Goal: Task Accomplishment & Management: Manage account settings

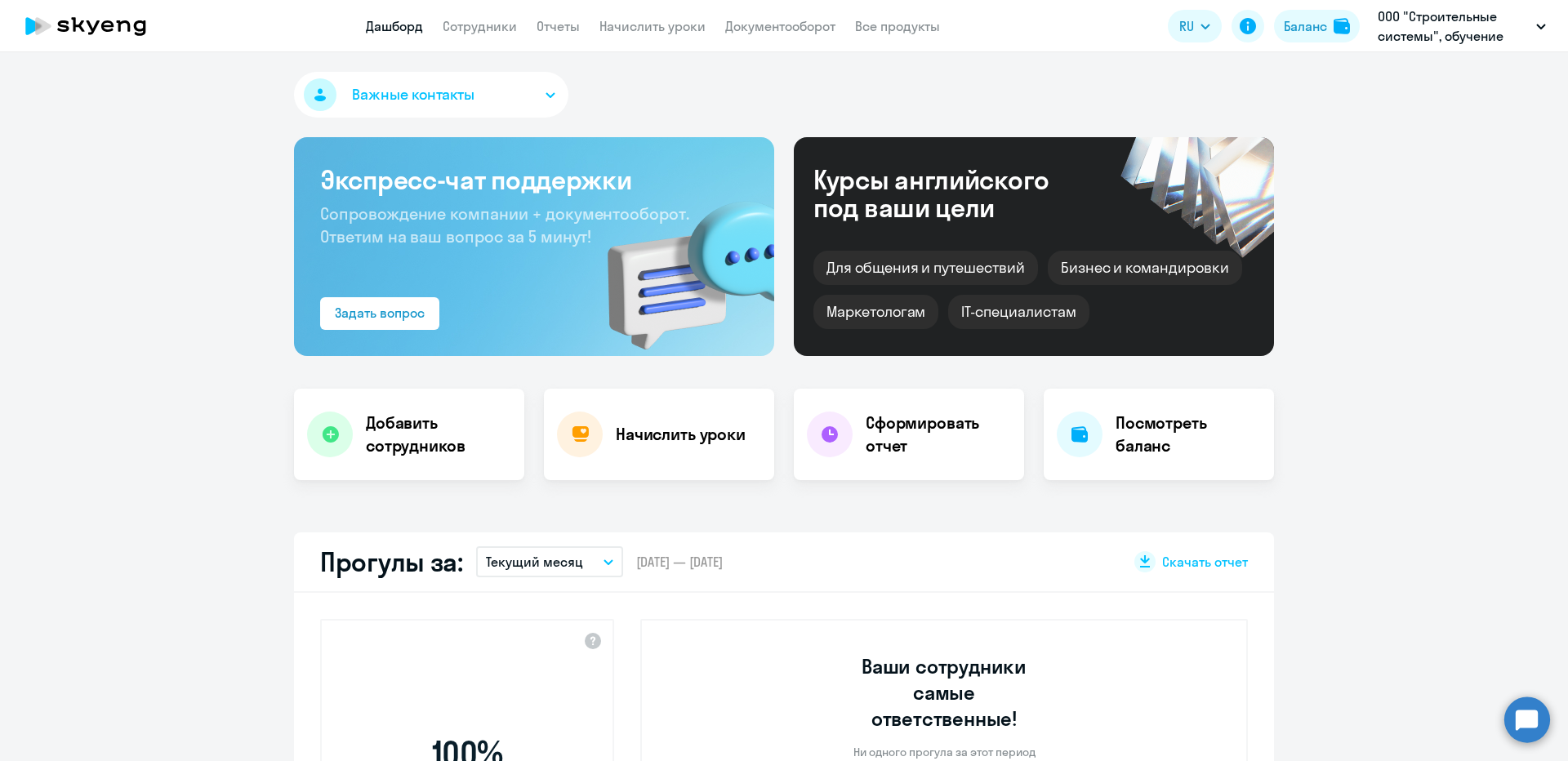
select select "30"
click at [609, 30] on link "Начислить уроки" at bounding box center [652, 26] width 106 height 17
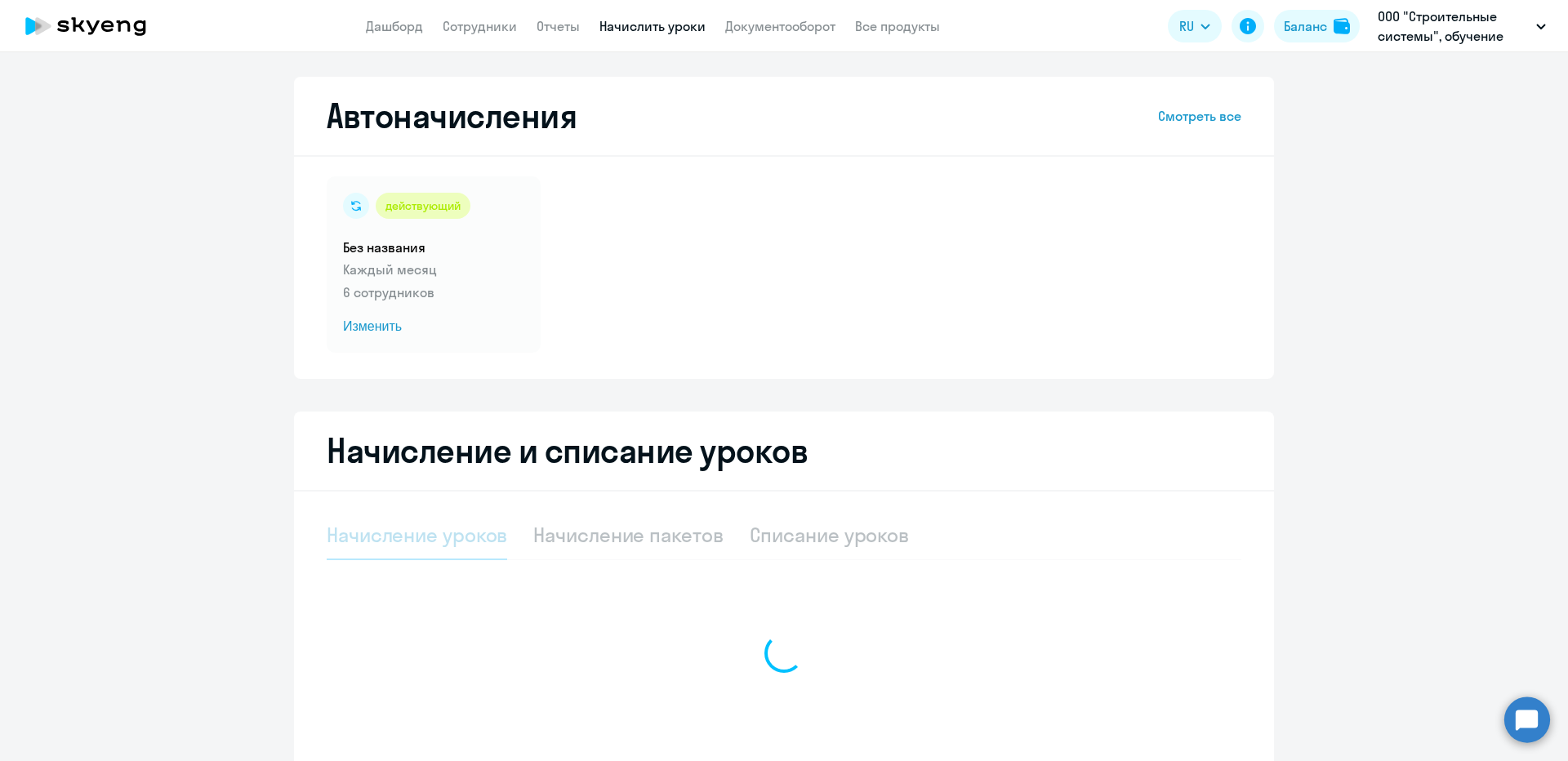
select select "10"
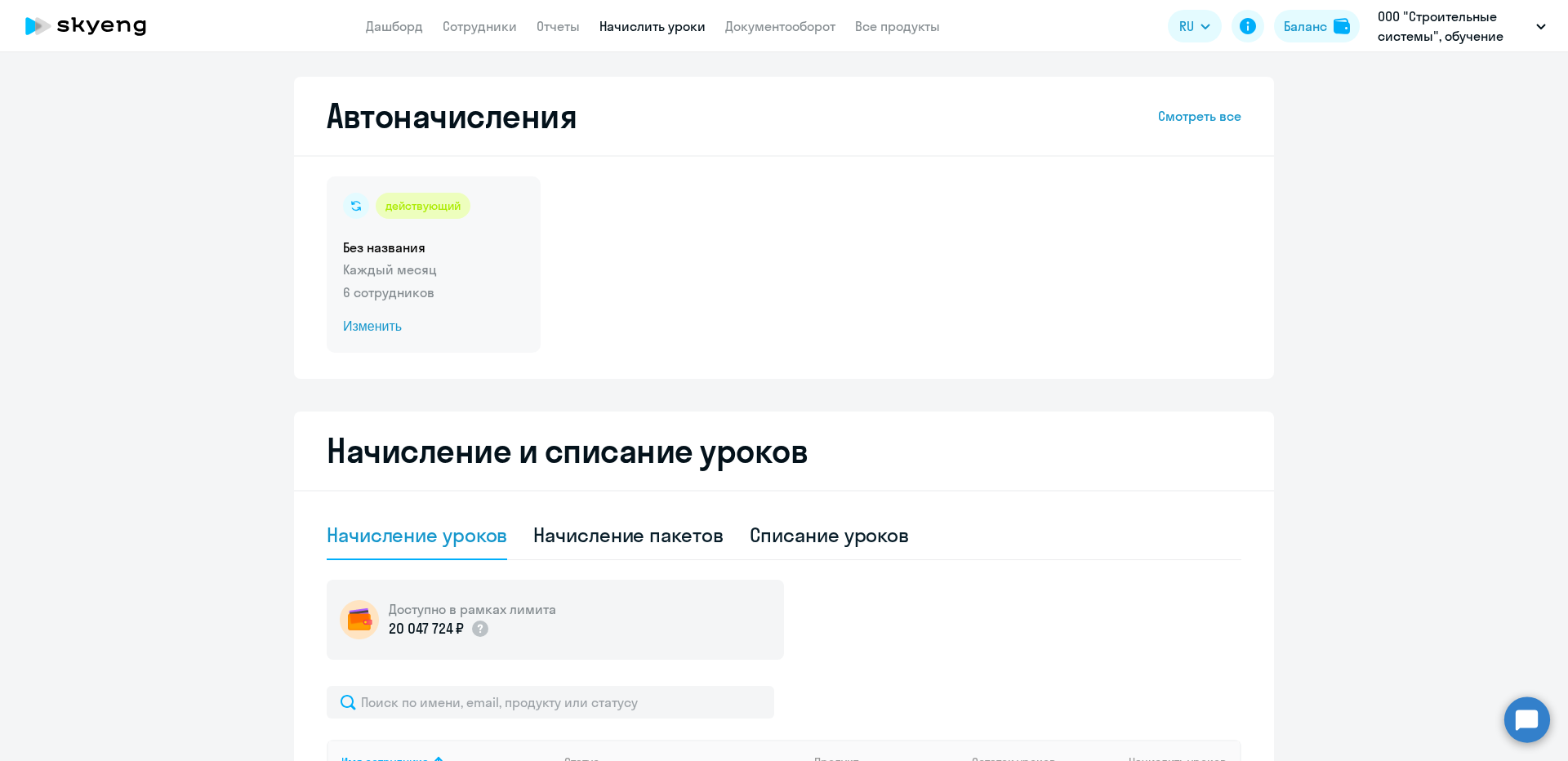
click at [428, 253] on h5 "Без названия" at bounding box center [433, 248] width 182 height 18
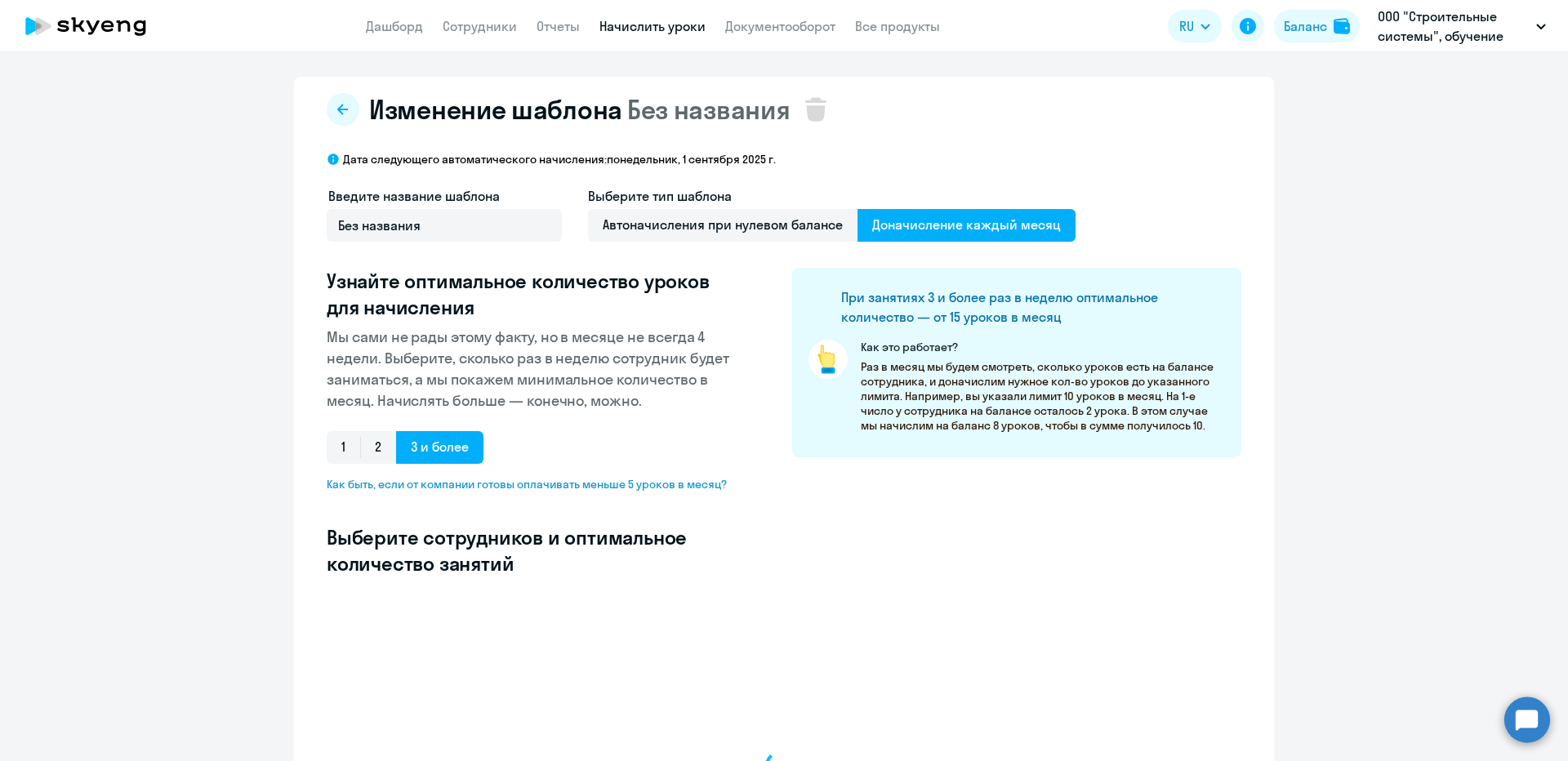
select select "10"
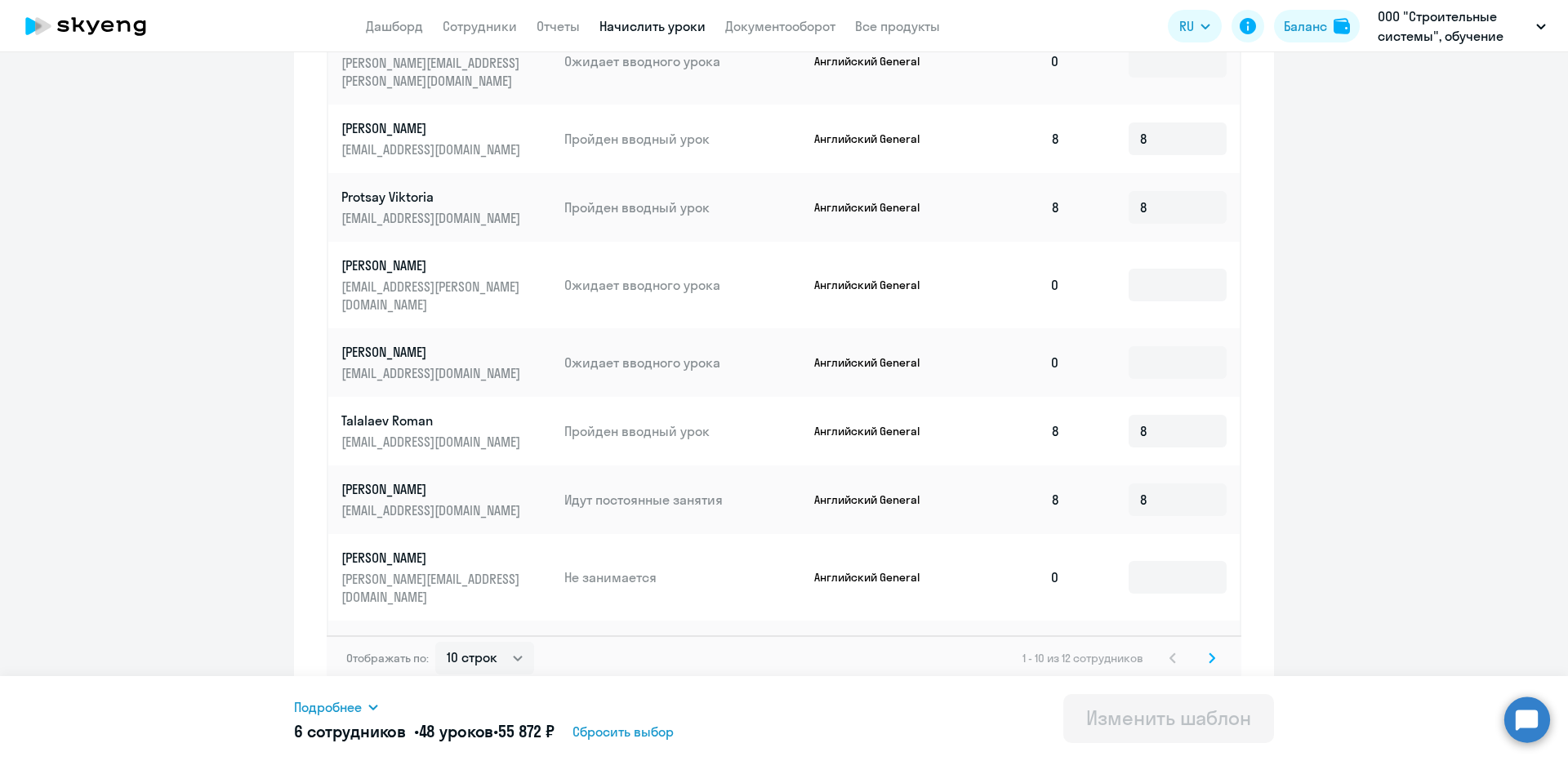
scroll to position [771, 0]
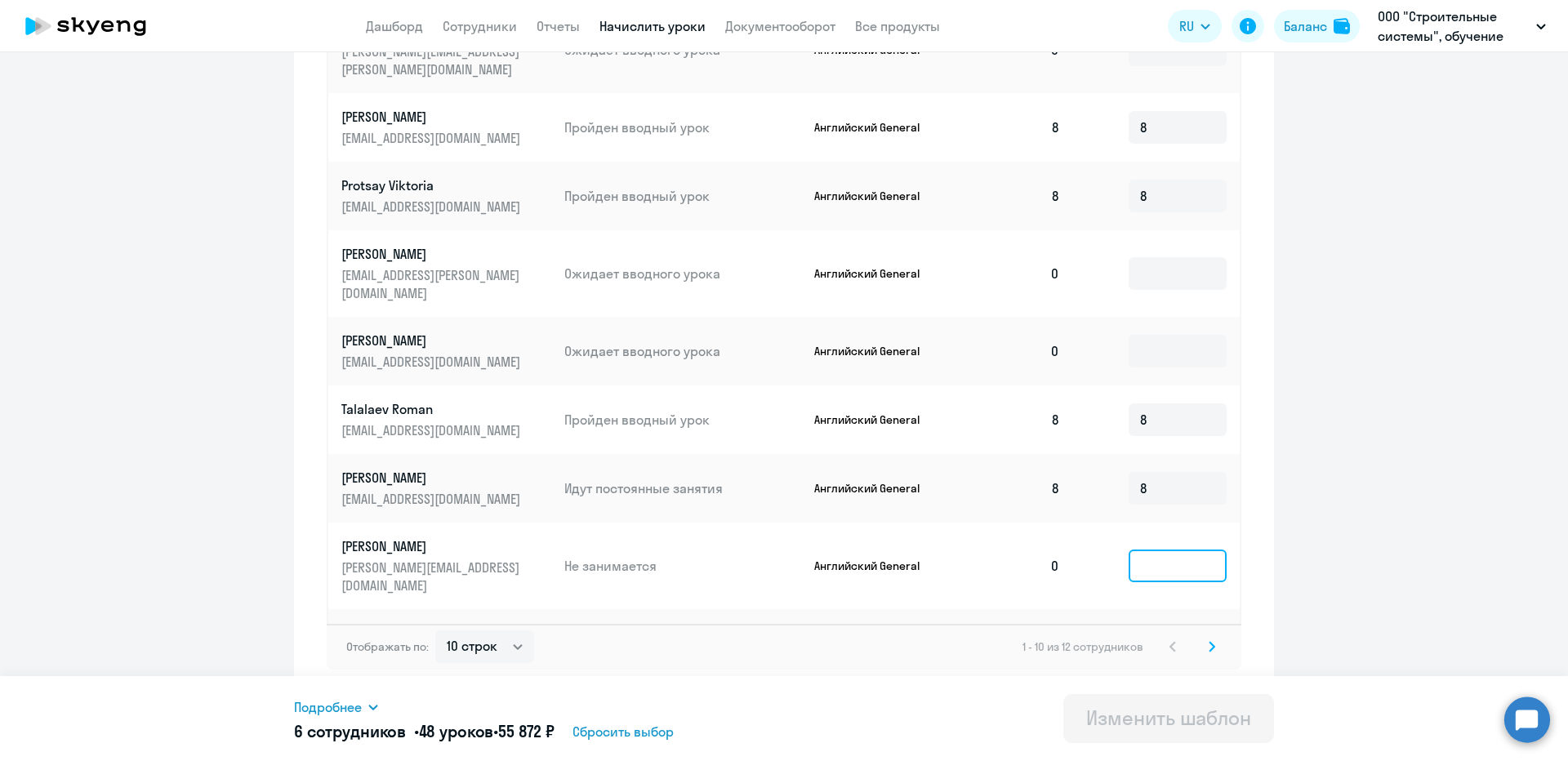
click at [1168, 550] on input at bounding box center [1177, 566] width 98 height 33
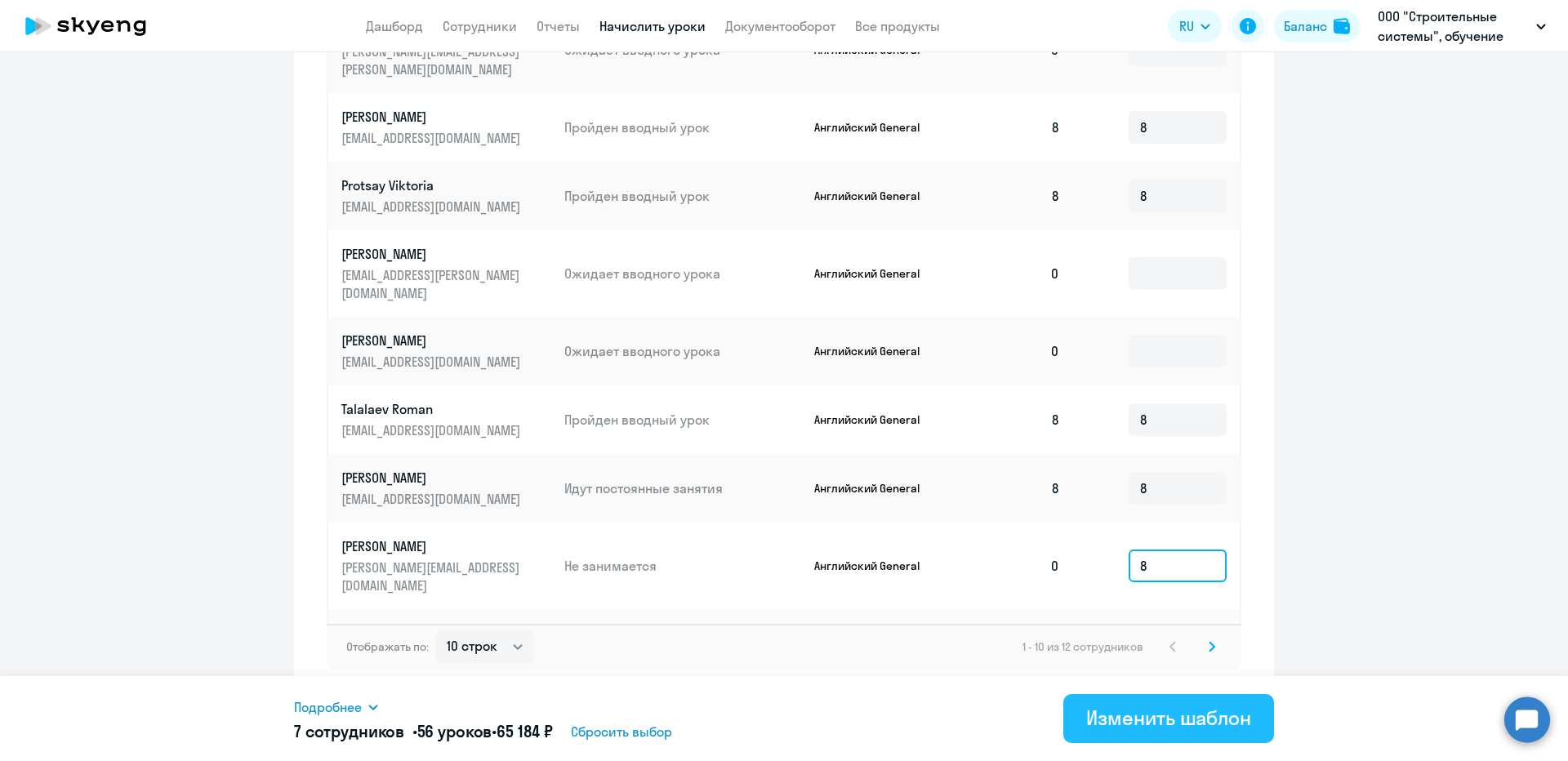
type input "8"
click at [1143, 731] on div "Изменить шаблон" at bounding box center [1169, 718] width 165 height 26
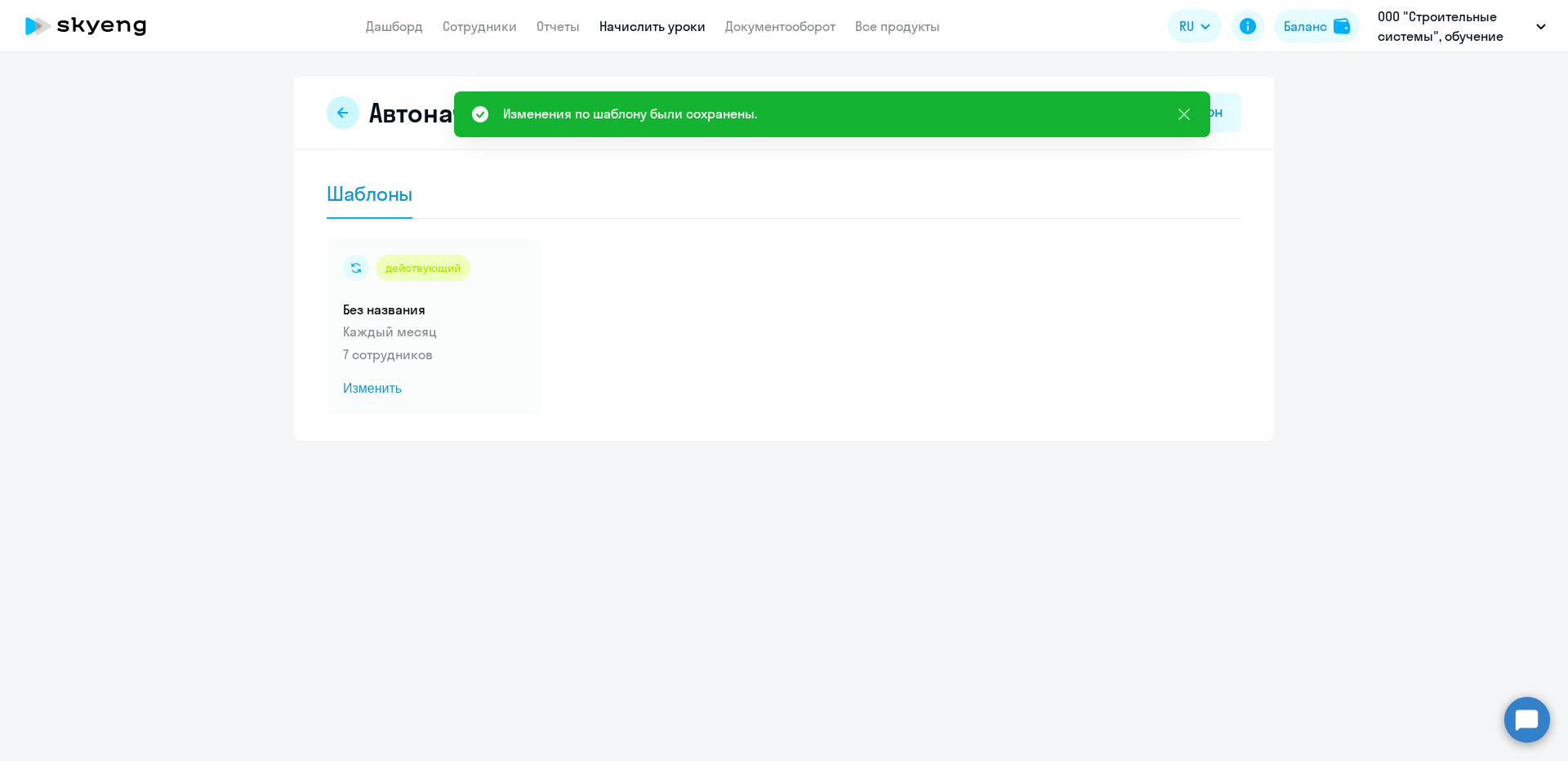
click at [341, 110] on icon at bounding box center [342, 112] width 10 height 10
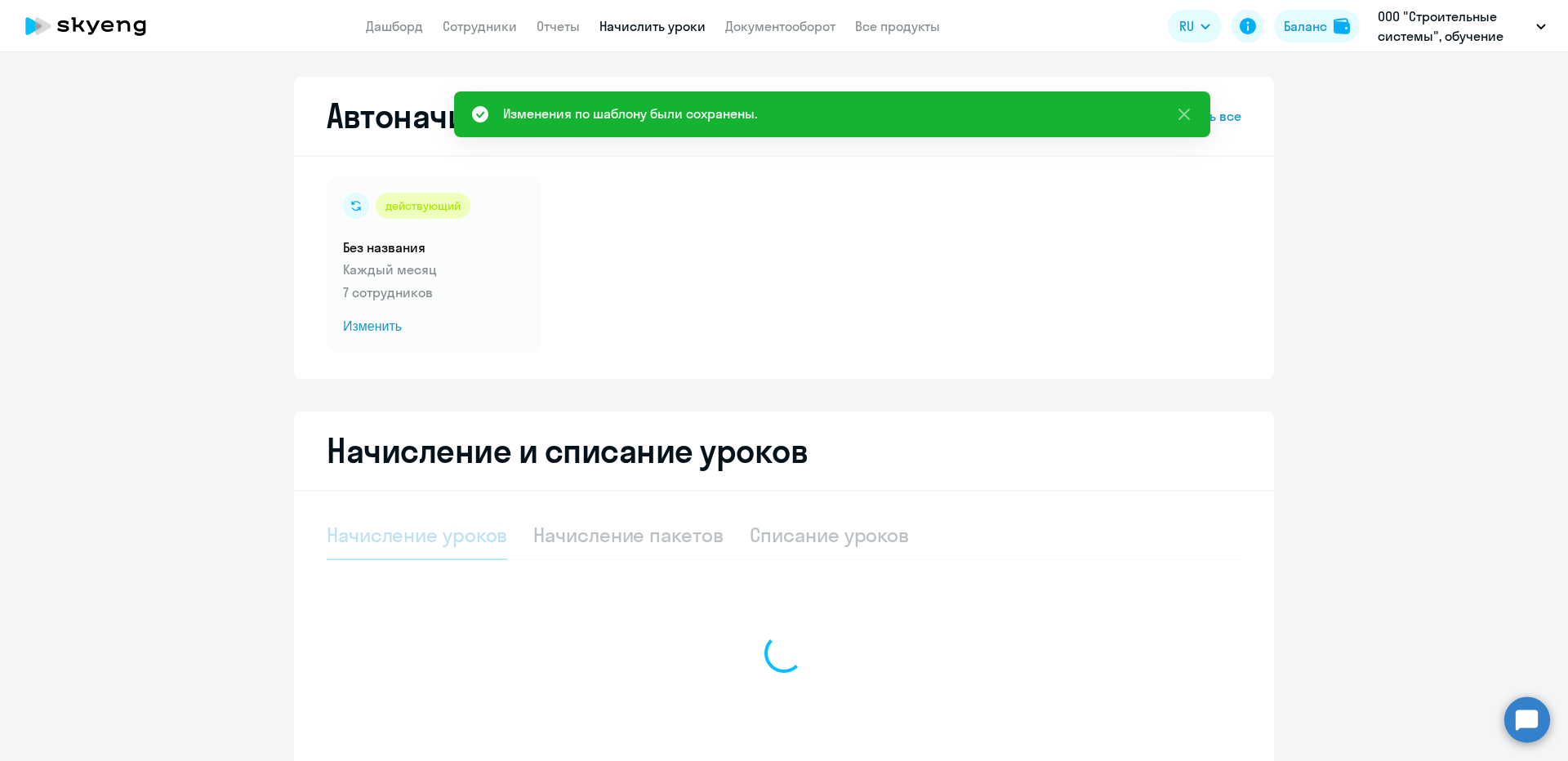
select select "10"
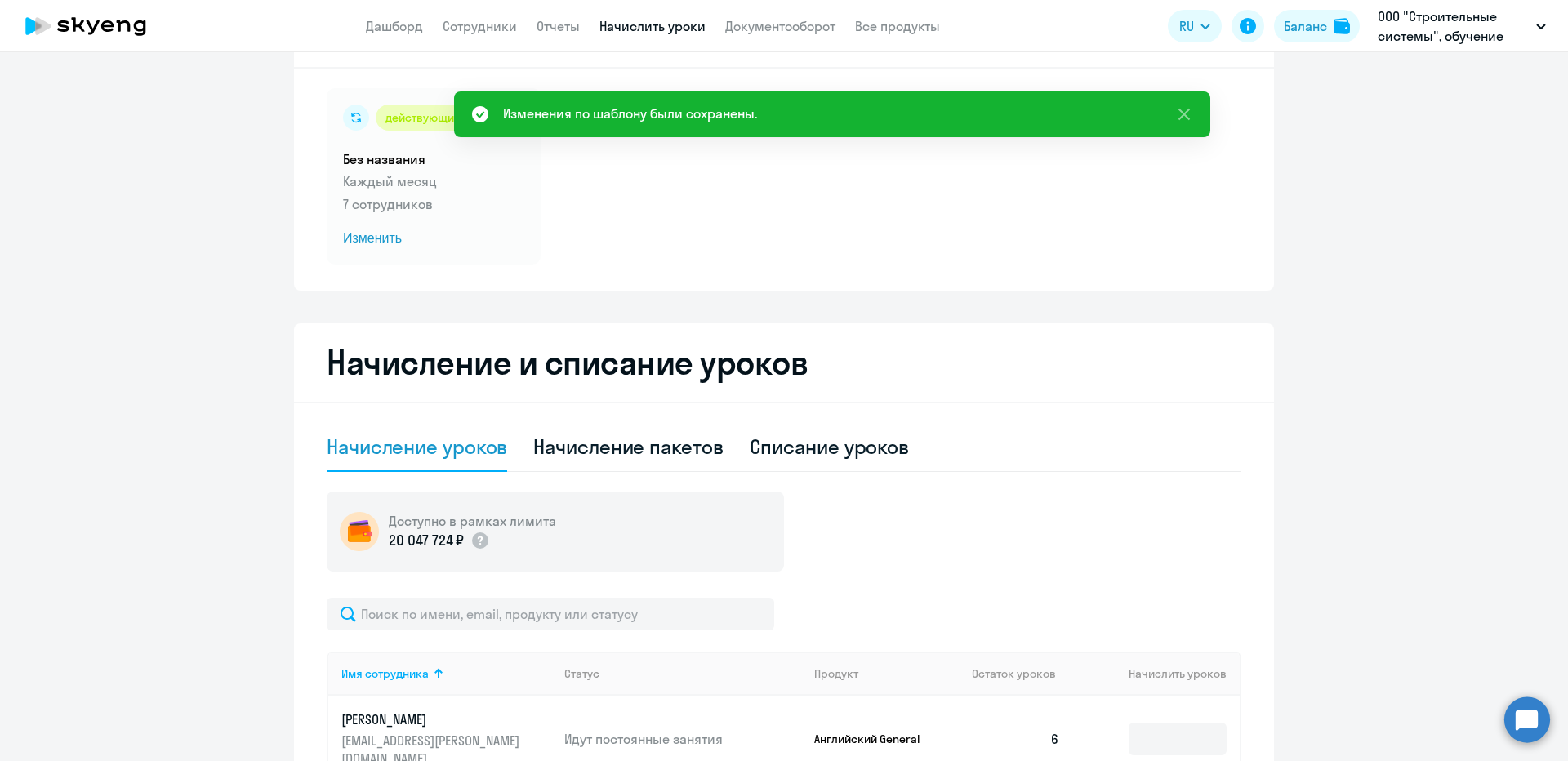
scroll to position [163, 0]
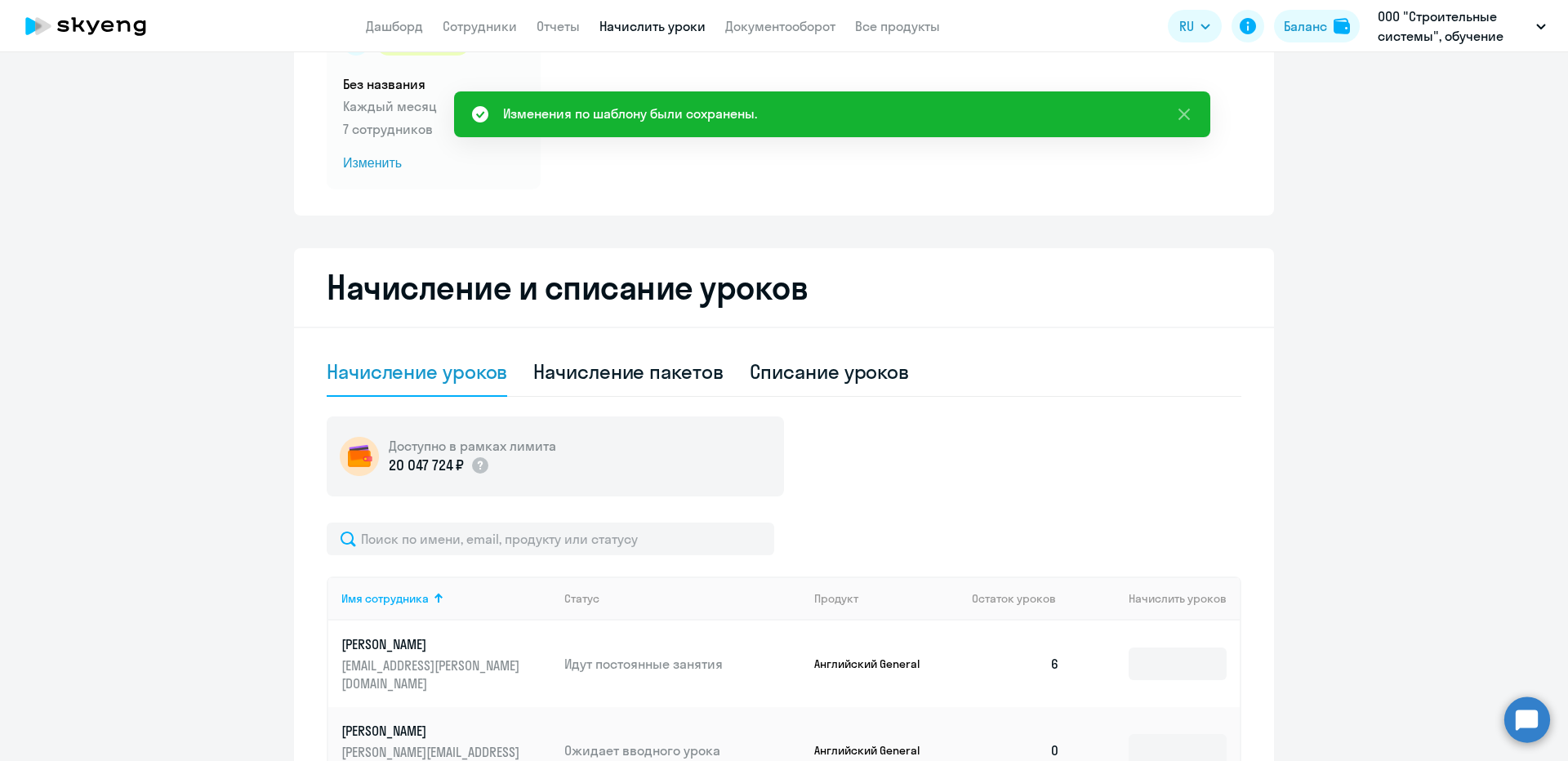
click at [559, 367] on div "Начисление пакетов" at bounding box center [628, 372] width 189 height 26
select select "10"
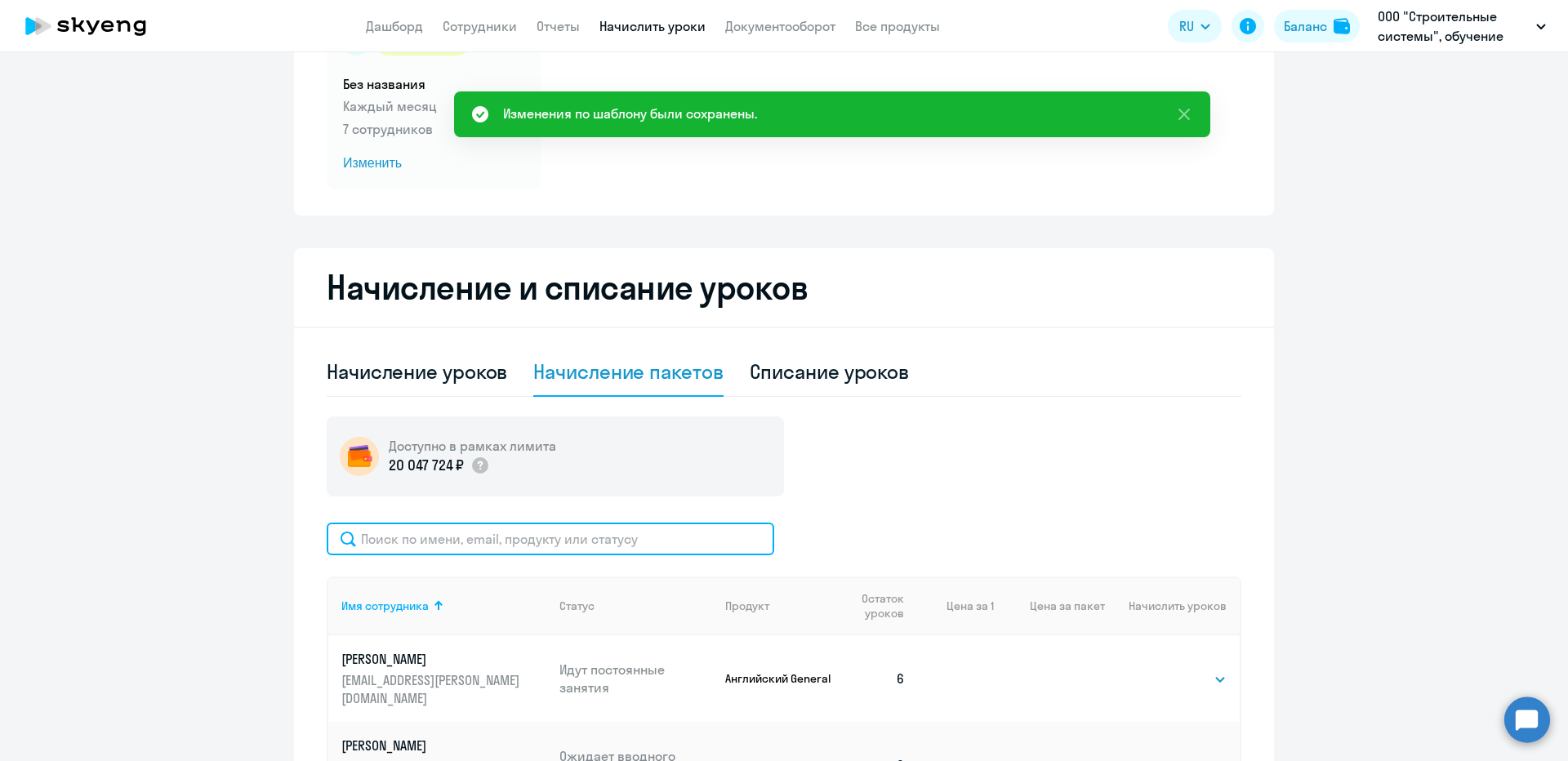
click at [530, 553] on input "text" at bounding box center [550, 539] width 447 height 33
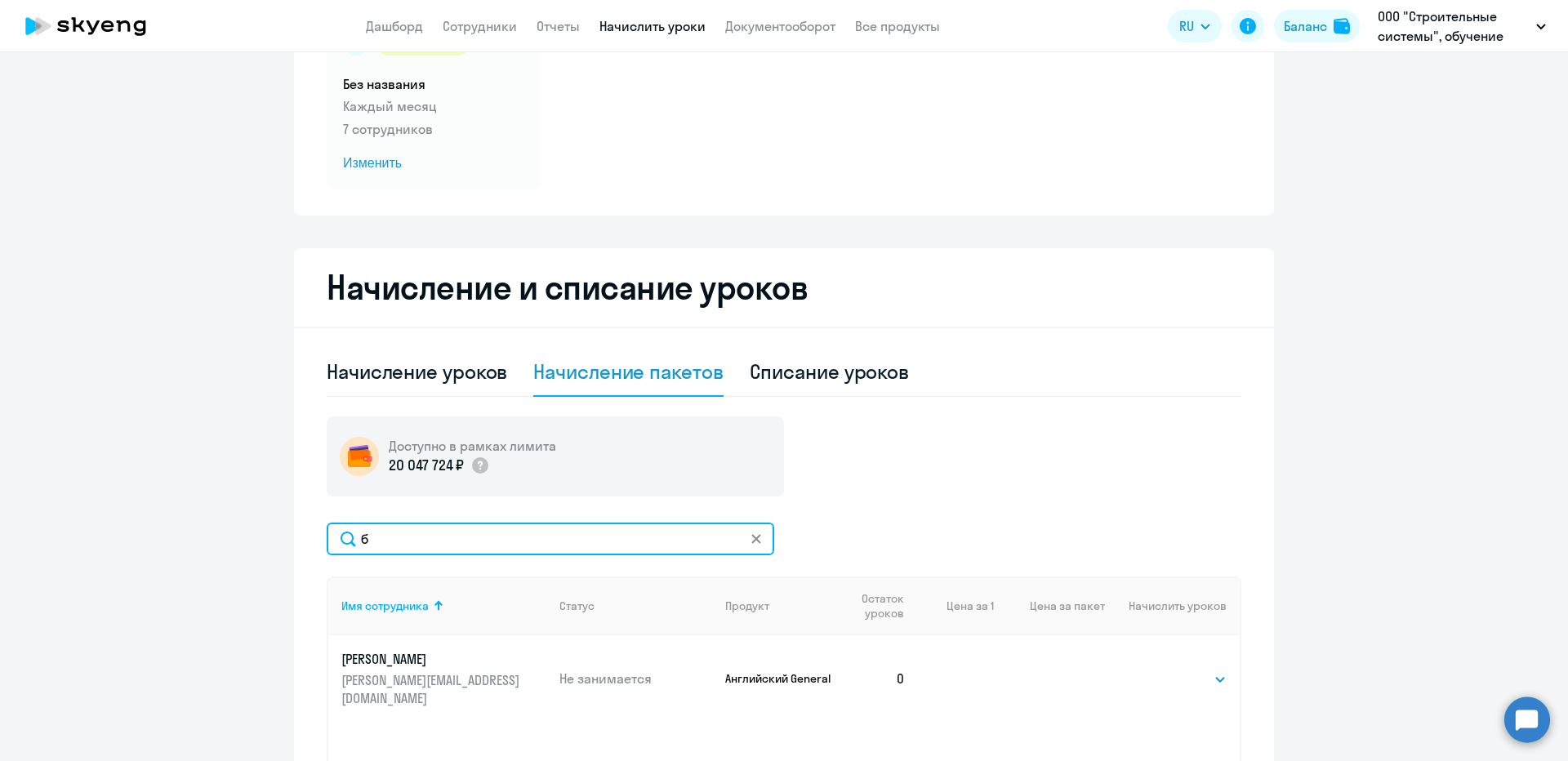
type input "б"
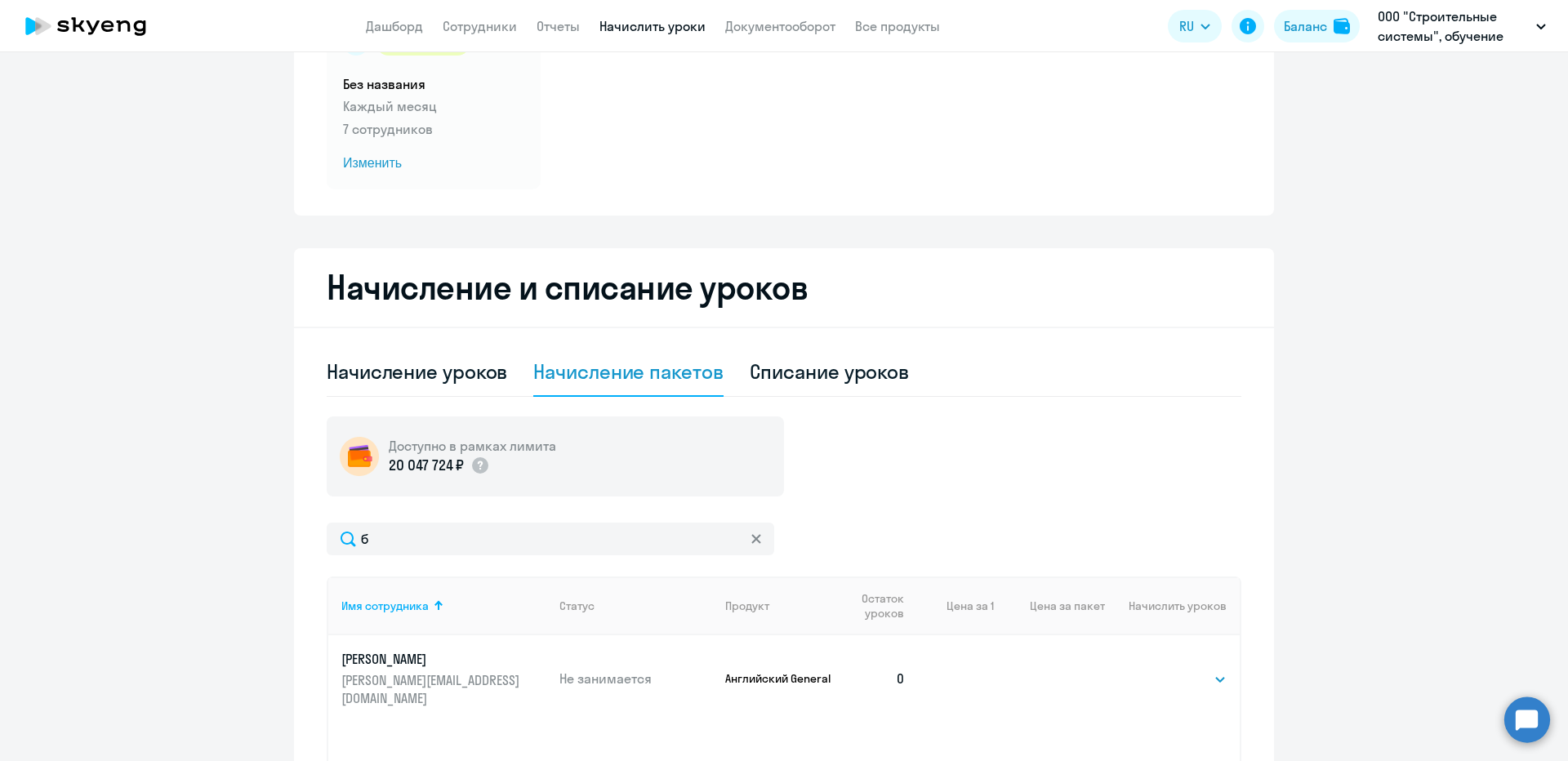
click at [1146, 678] on td "Выбрать 4 8 16 32 64 96 128 Выбрать" at bounding box center [1172, 679] width 135 height 87
click at [1168, 684] on select "Выбрать 4 8 16 32 64 96 128" at bounding box center [1193, 679] width 67 height 20
select select "8"
click at [1160, 670] on select "Выбрать 4 8 16 32 64 96 128" at bounding box center [1193, 679] width 67 height 20
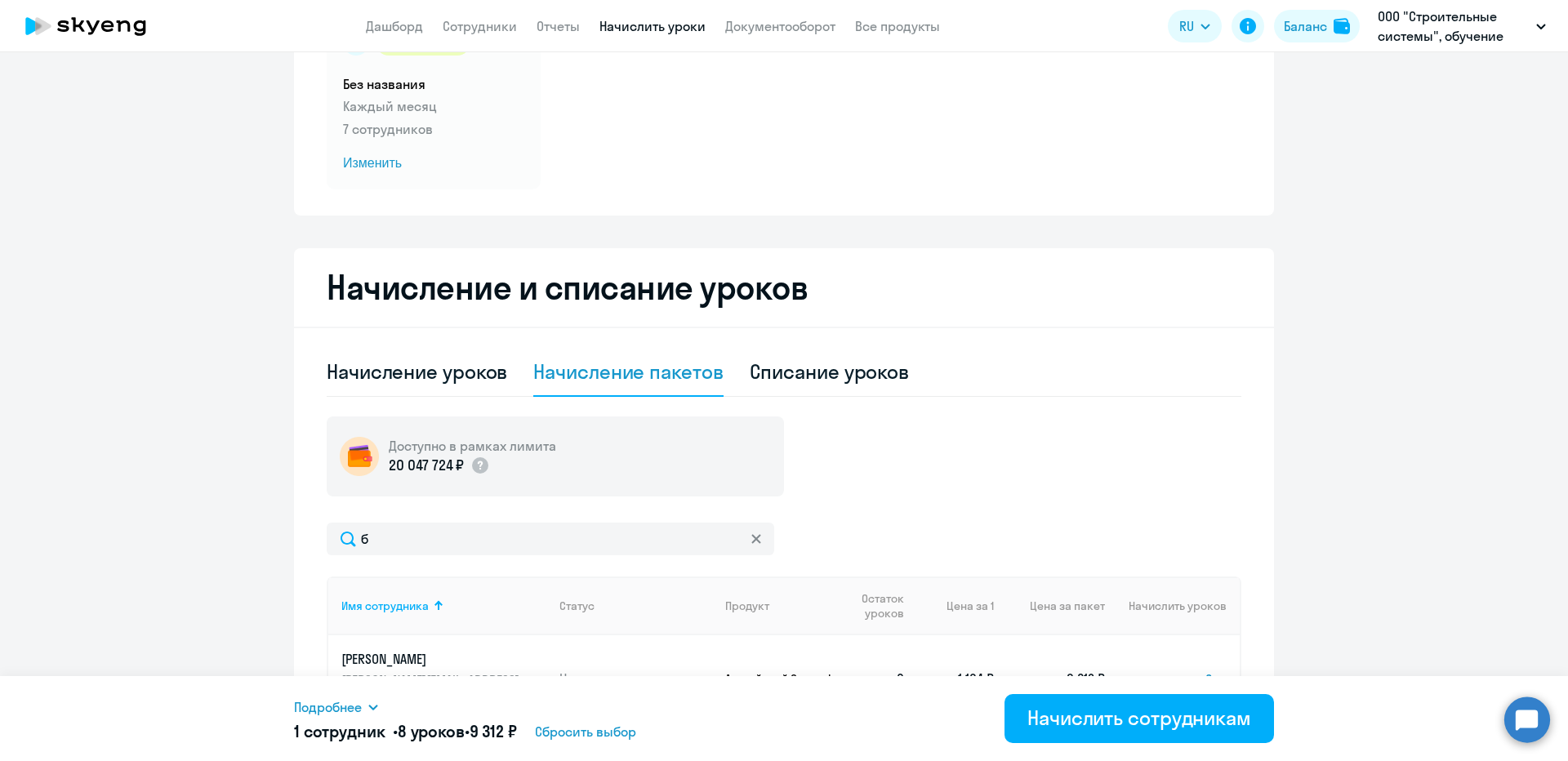
scroll to position [327, 0]
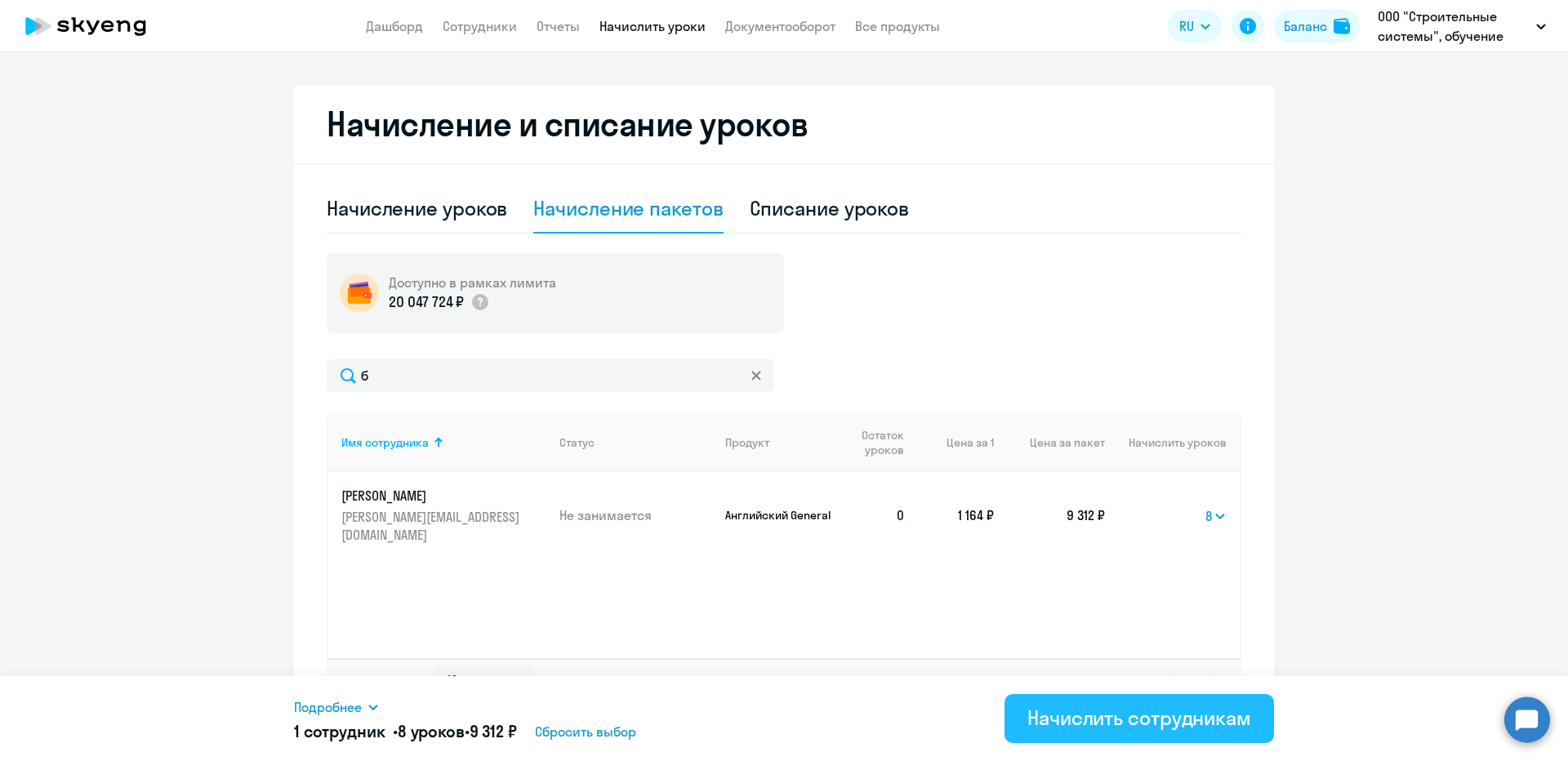
click at [1108, 722] on div "Начислить сотрудникам" at bounding box center [1140, 718] width 224 height 26
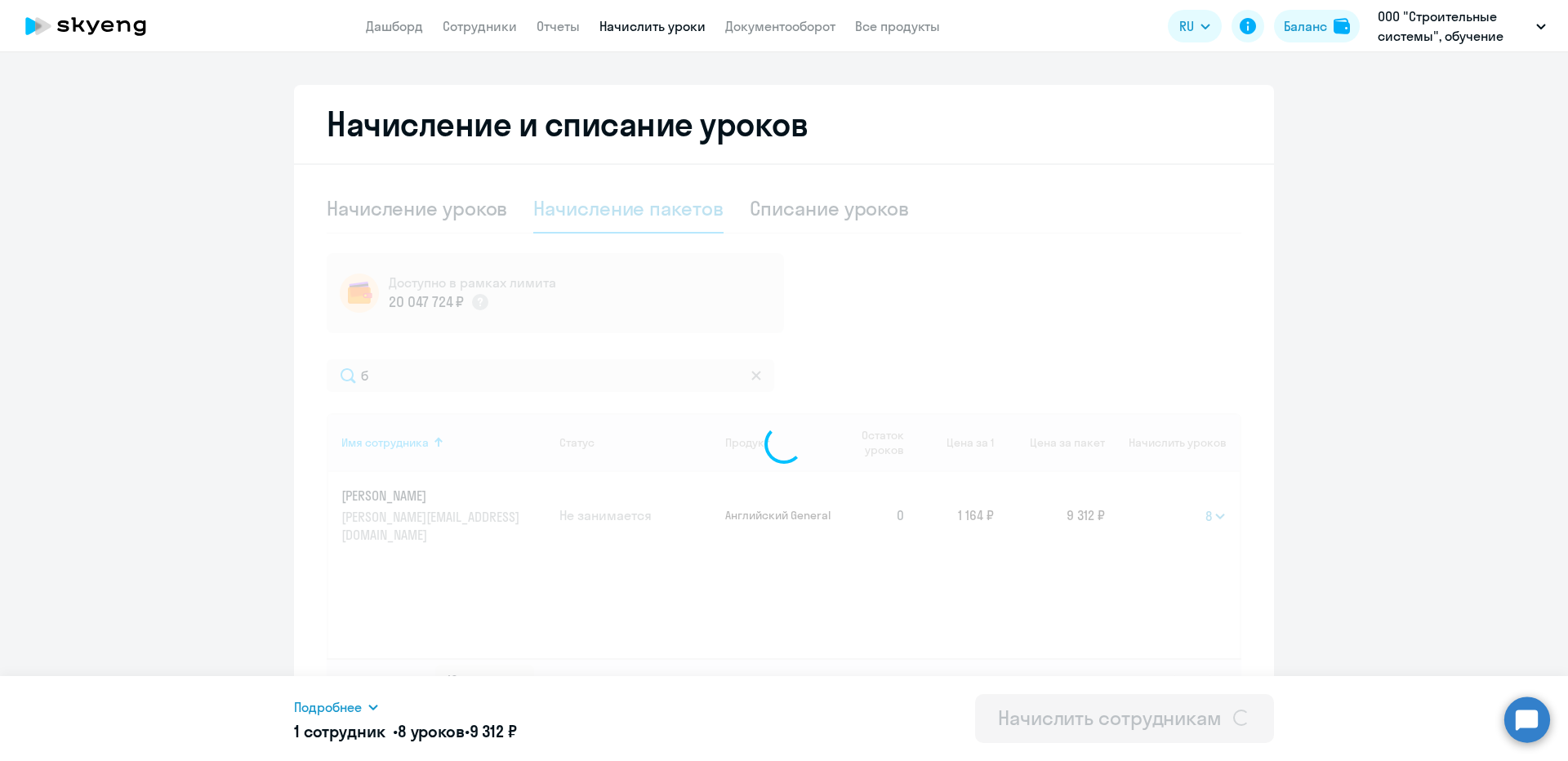
select select
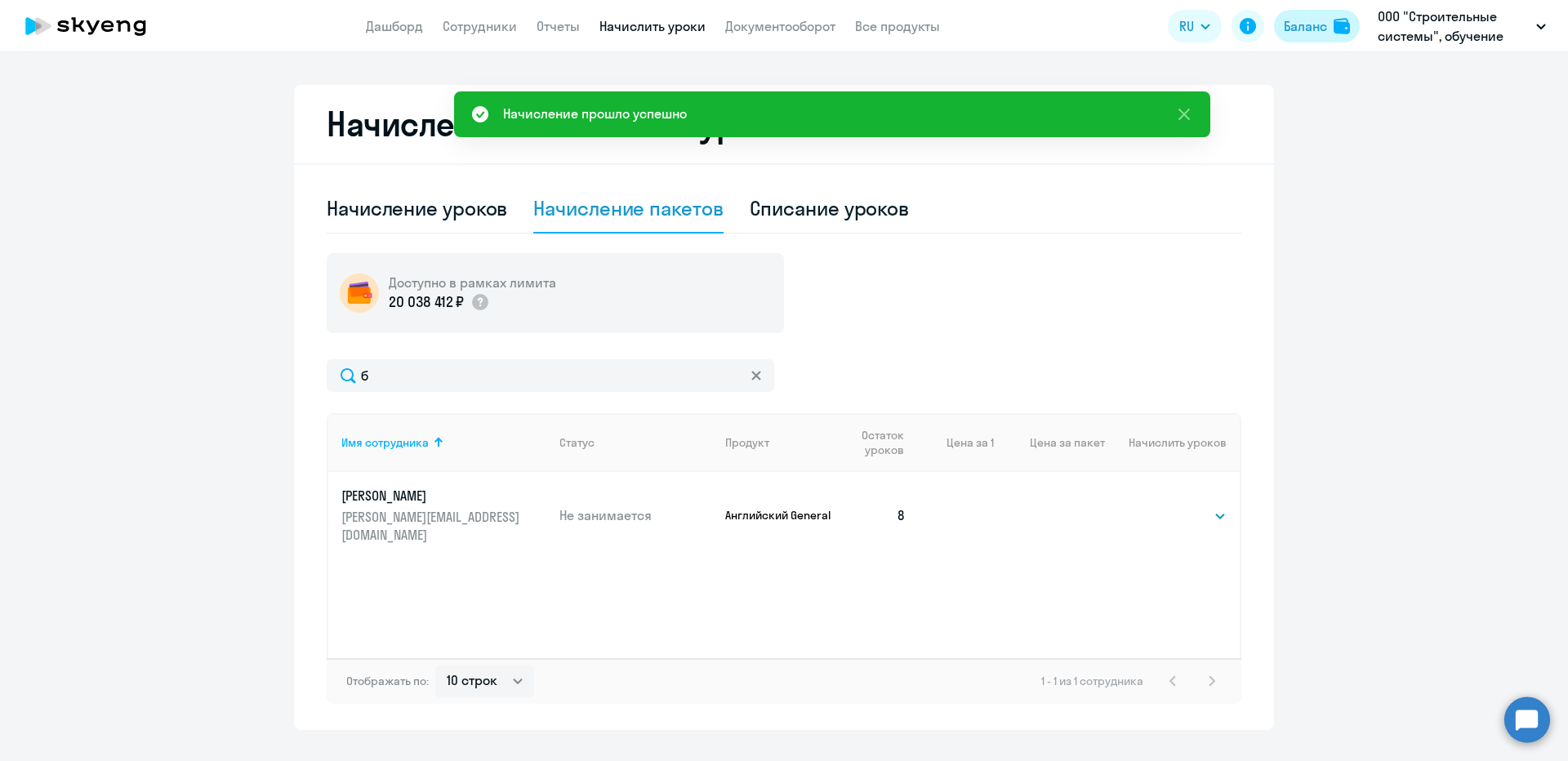
click at [1307, 20] on div "Баланс" at bounding box center [1306, 26] width 43 height 20
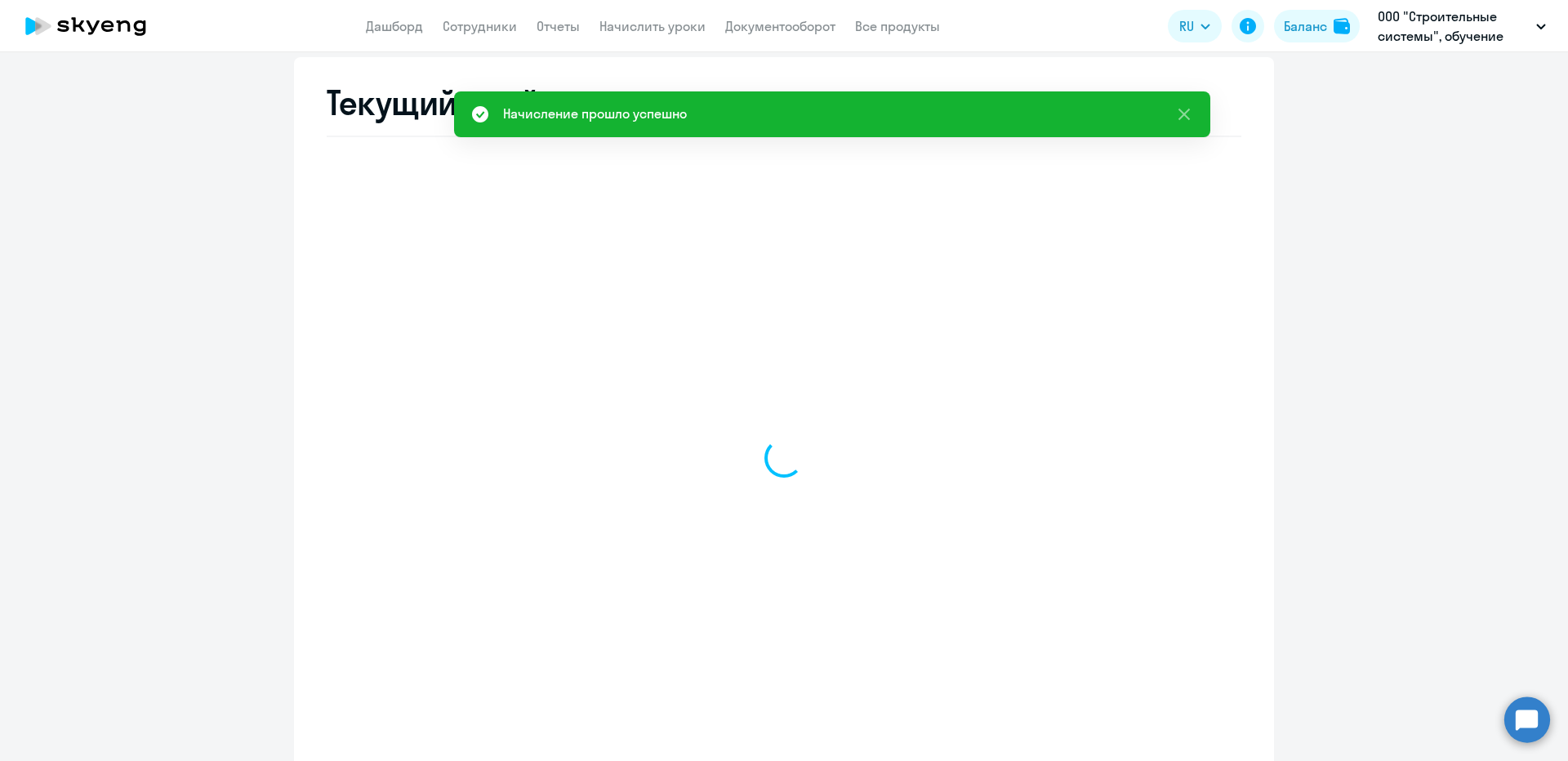
select select "english_adult_not_native_speaker"
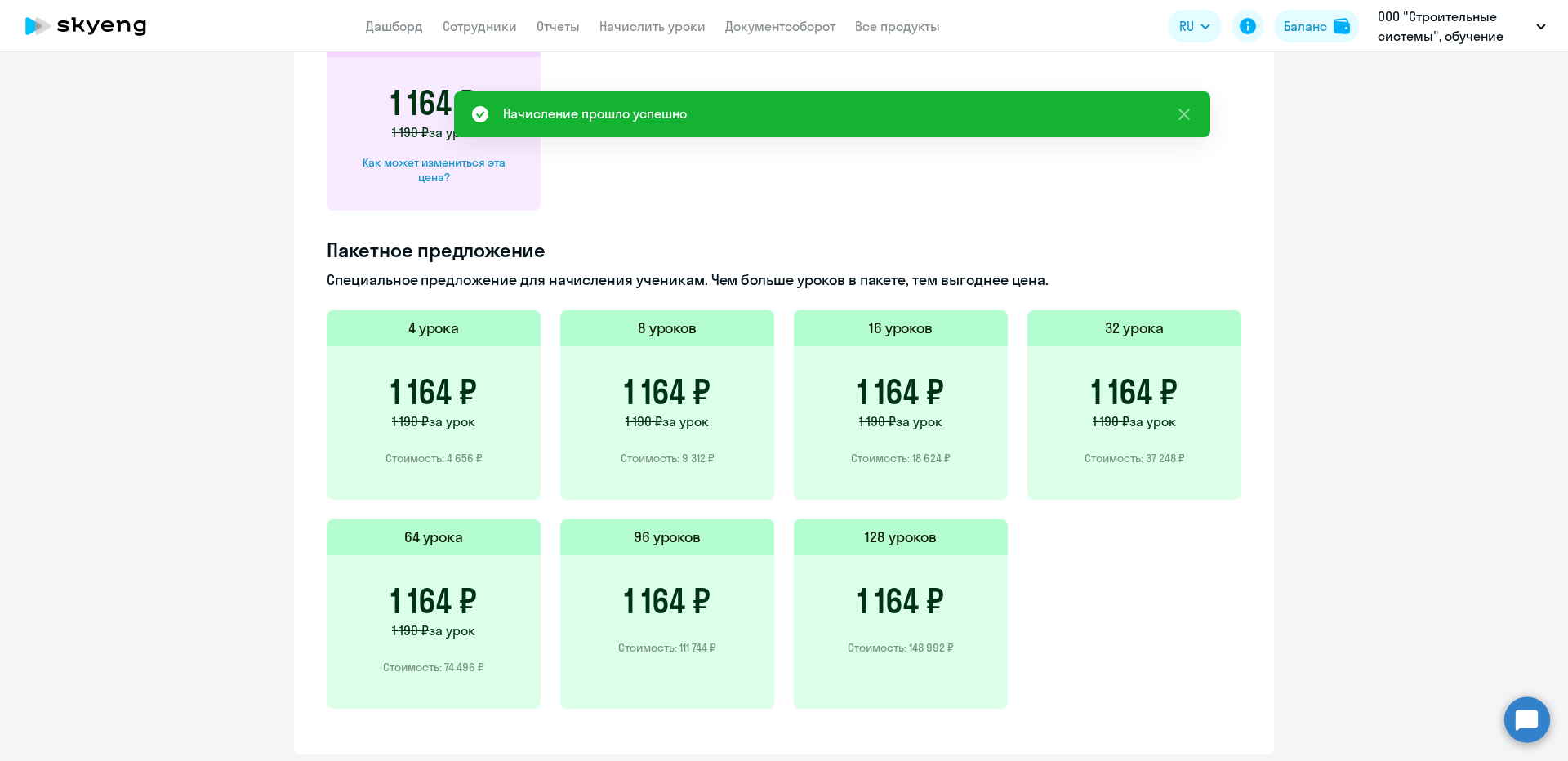
scroll to position [408, 0]
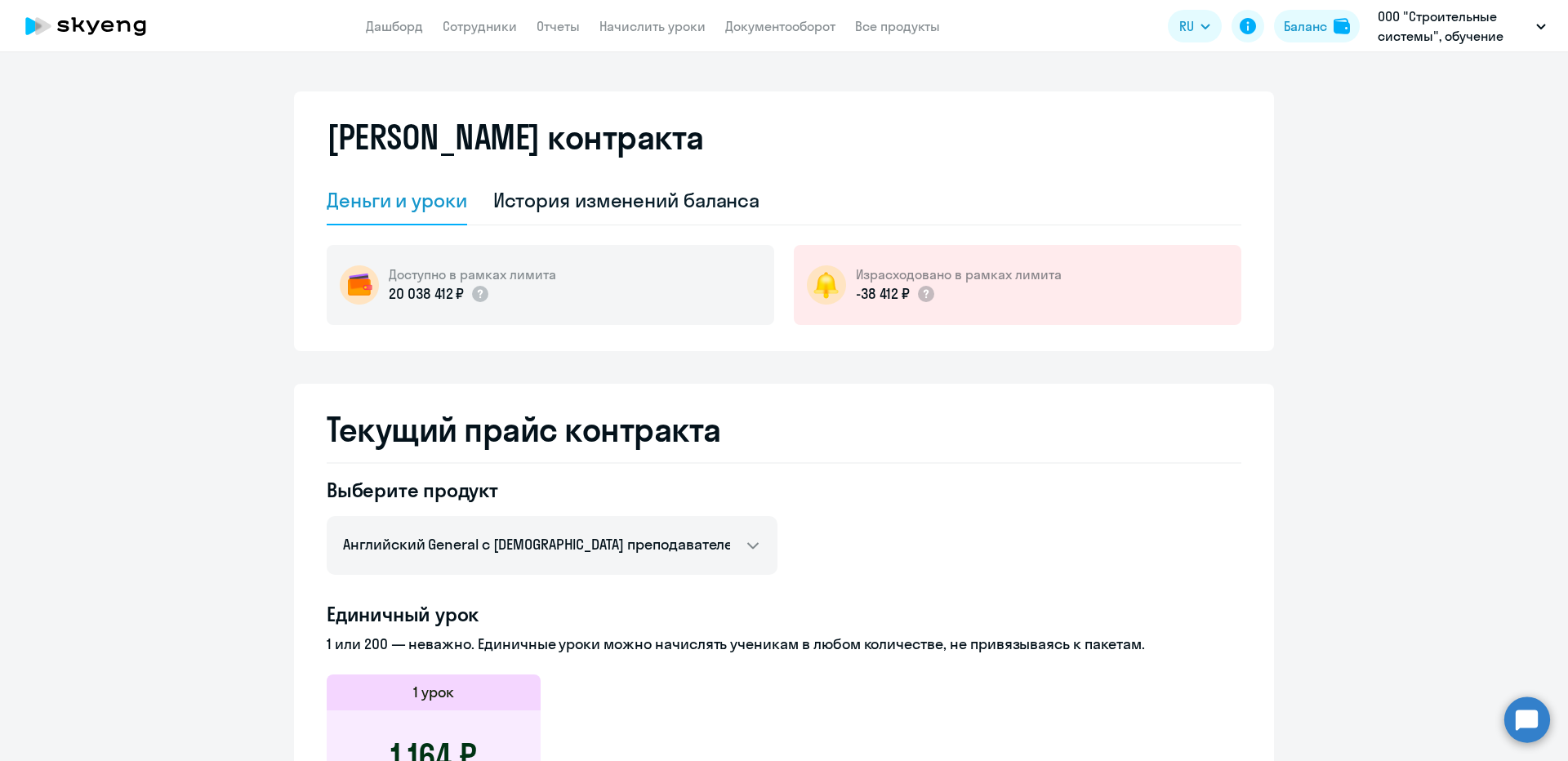
select select "english_adult_not_native_speaker"
click at [544, 21] on link "Отчеты" at bounding box center [559, 26] width 43 height 17
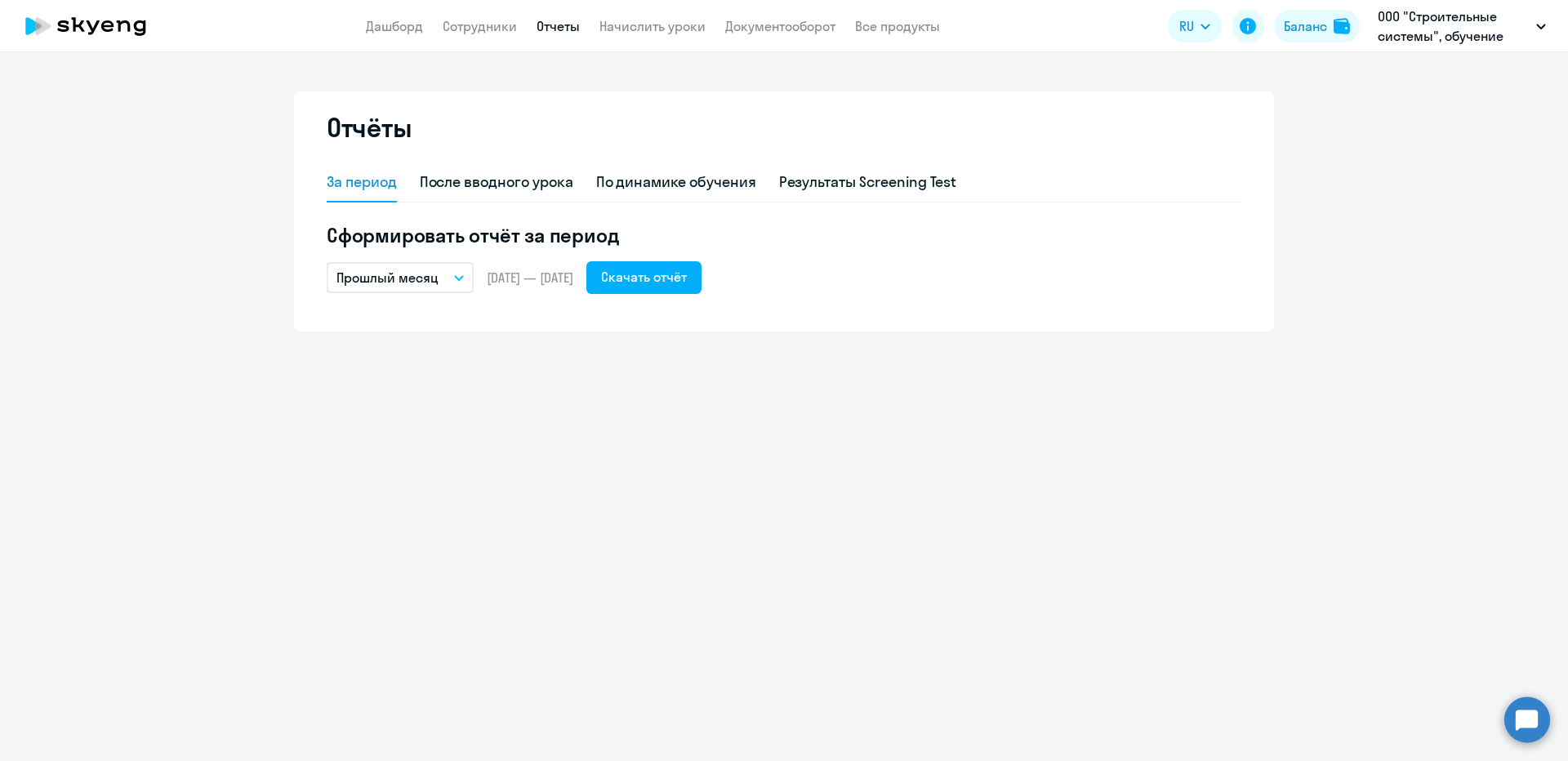
click at [615, 35] on app-menu-item-link "Начислить уроки" at bounding box center [652, 27] width 106 height 21
click at [616, 29] on link "Начислить уроки" at bounding box center [652, 26] width 106 height 17
select select "10"
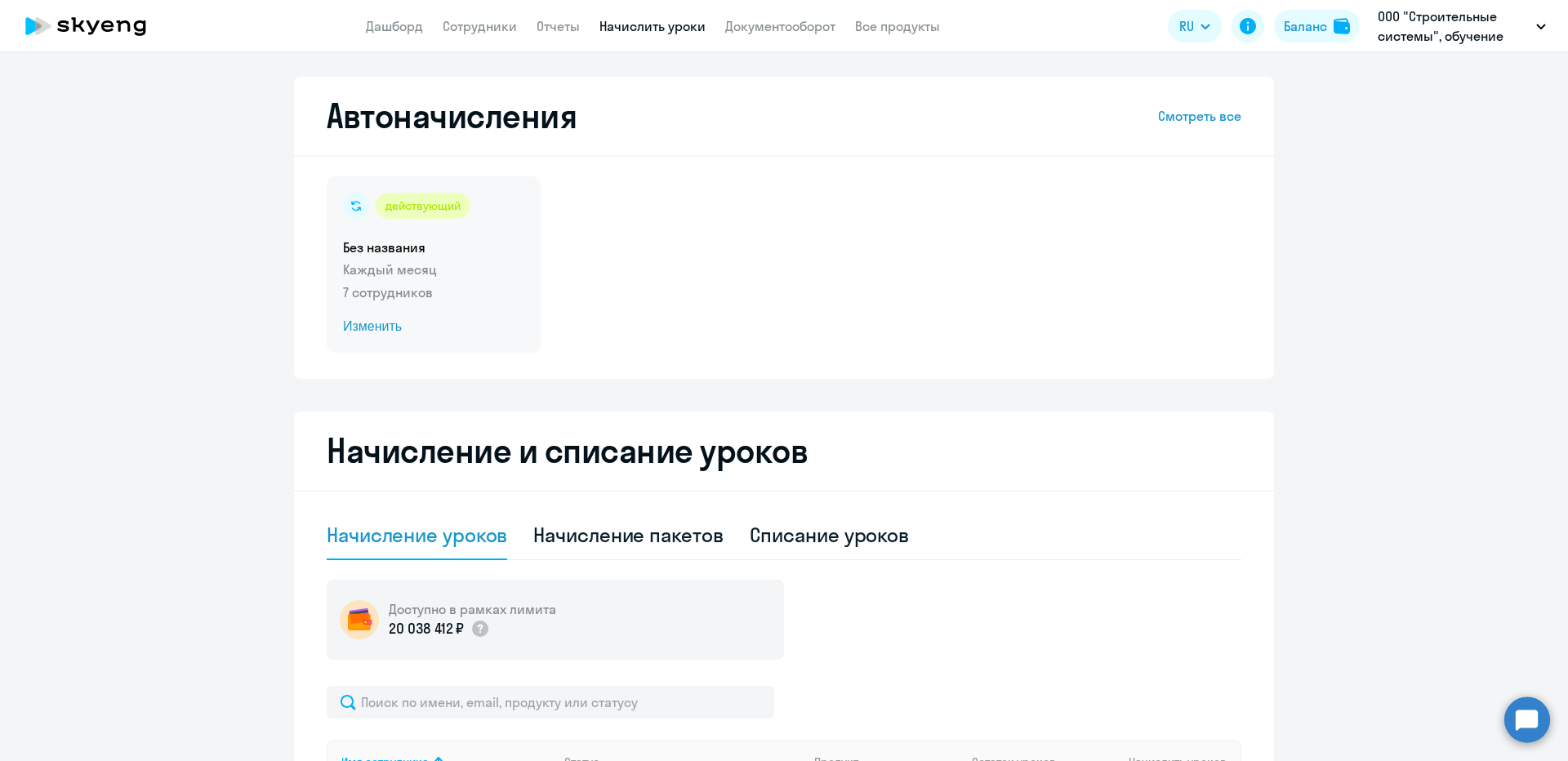
click at [433, 214] on div "действующий" at bounding box center [423, 206] width 95 height 26
select select "10"
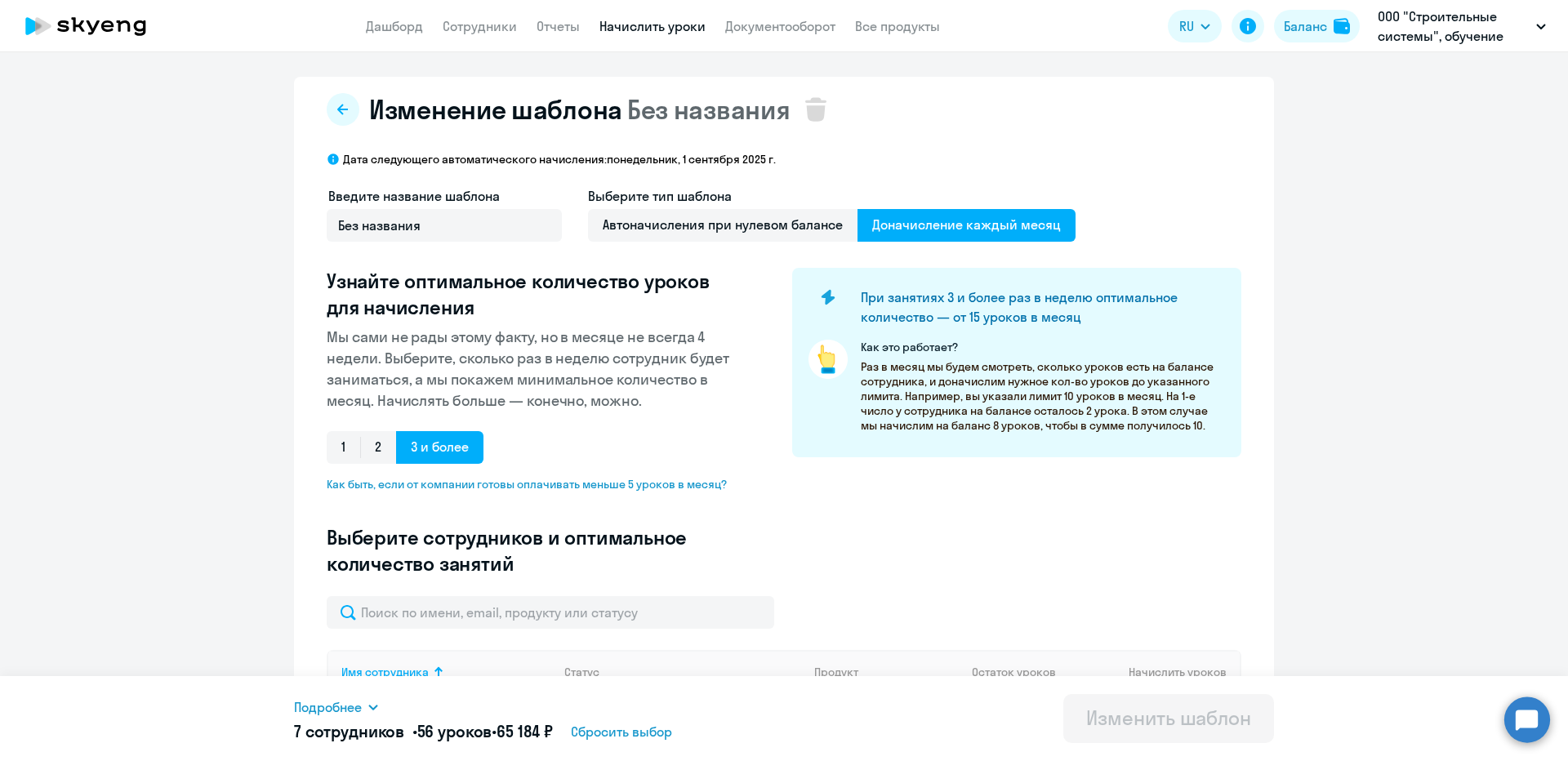
select select "10"
